Goal: Information Seeking & Learning: Learn about a topic

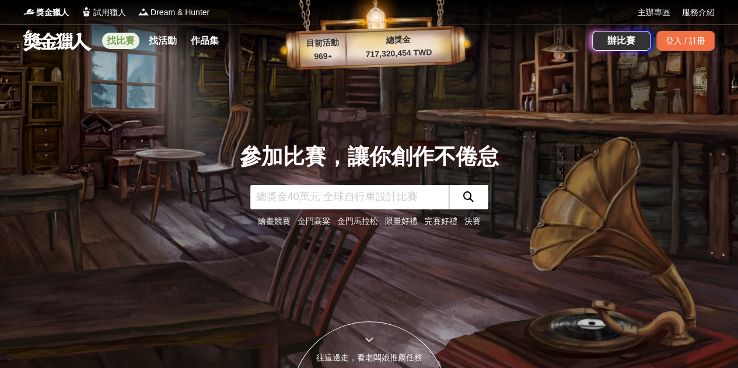
click at [121, 46] on link "找比賽" at bounding box center [120, 41] width 37 height 16
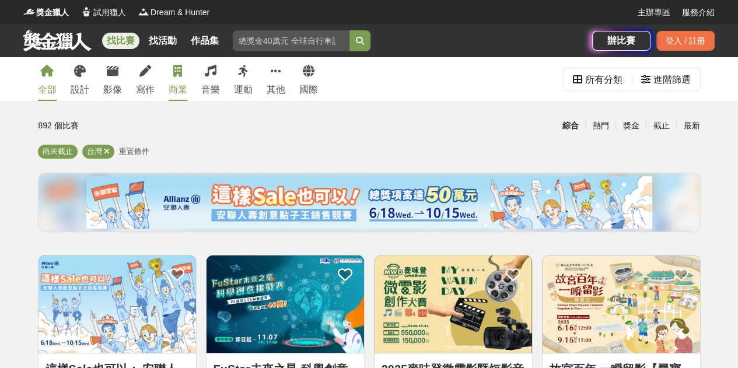
click at [174, 64] on link "商業" at bounding box center [178, 79] width 19 height 44
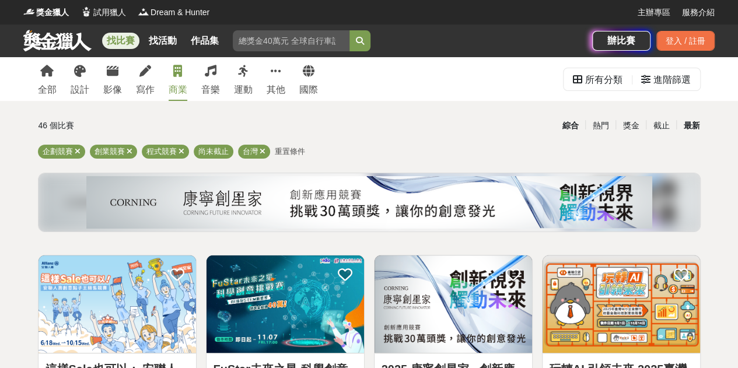
click at [686, 122] on div "最新" at bounding box center [691, 126] width 30 height 20
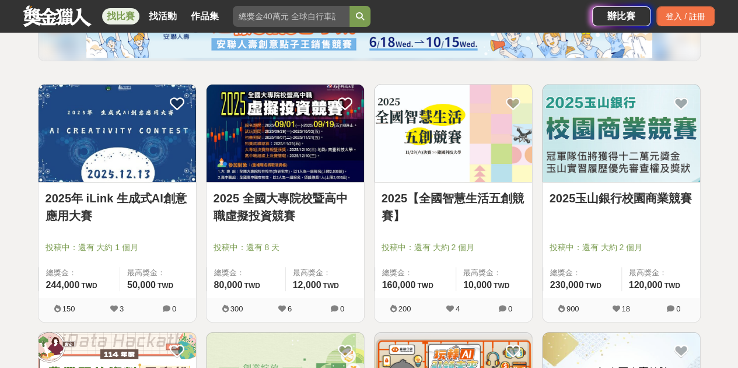
scroll to position [172, 0]
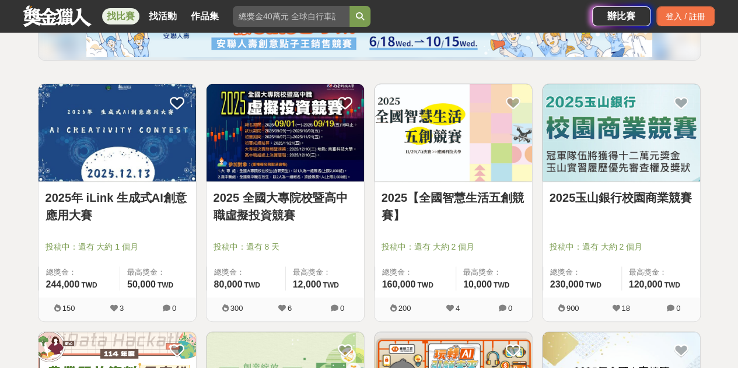
click at [147, 207] on link "2025年 iLink 生成式AI創意應用大賽" at bounding box center [118, 206] width 144 height 35
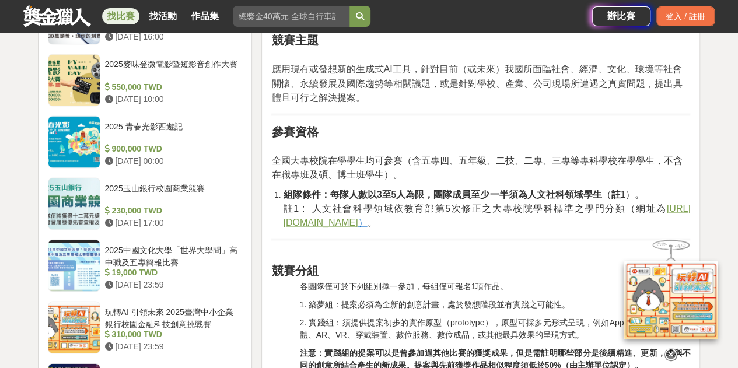
scroll to position [1083, 0]
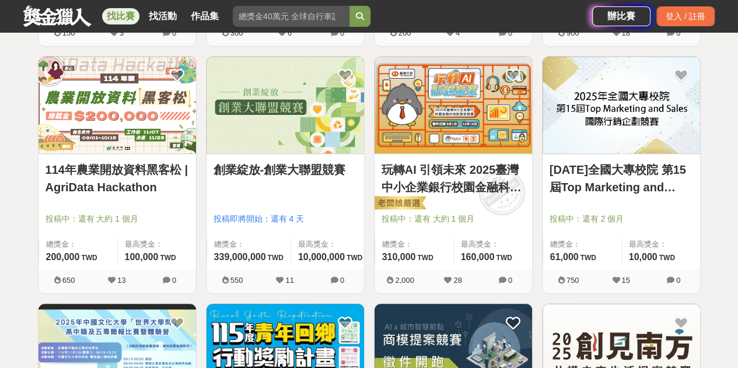
scroll to position [448, 0]
